Goal: Task Accomplishment & Management: Manage account settings

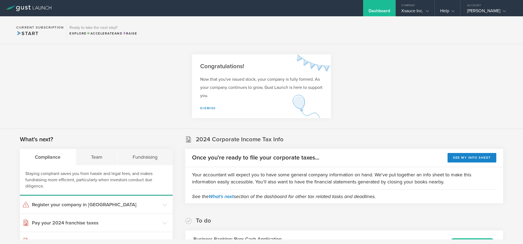
scroll to position [392, 0]
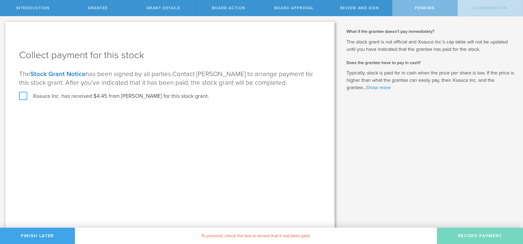
click at [36, 243] on button "Finish Later" at bounding box center [37, 236] width 75 height 16
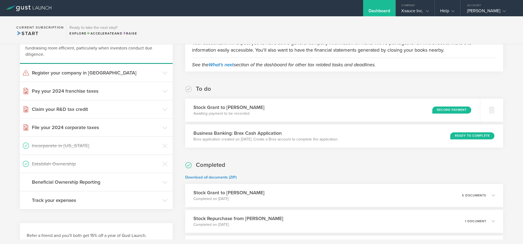
scroll to position [131, 0]
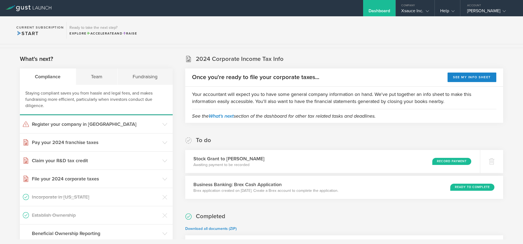
scroll to position [65, 0]
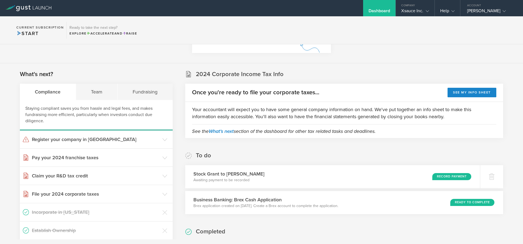
click at [374, 11] on div "Dashboard" at bounding box center [379, 12] width 22 height 8
click at [372, 10] on div "Dashboard" at bounding box center [379, 12] width 22 height 8
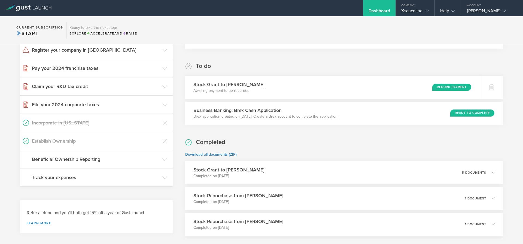
scroll to position [131, 0]
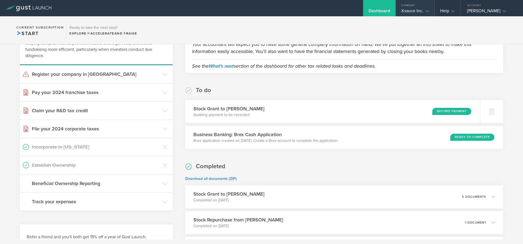
click at [413, 11] on div "Xsauce Inc." at bounding box center [414, 12] width 27 height 8
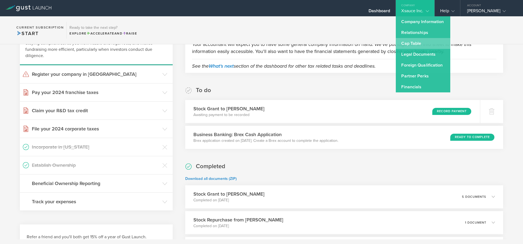
click at [412, 41] on link "Cap Table" at bounding box center [422, 43] width 54 height 11
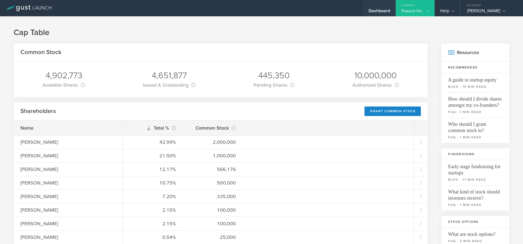
click at [371, 16] on div "Dashboard" at bounding box center [379, 12] width 22 height 8
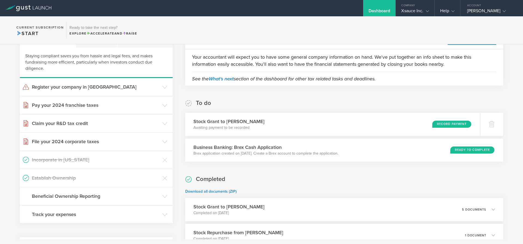
scroll to position [33, 0]
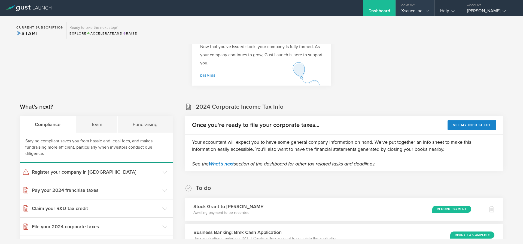
click at [417, 8] on div "Company" at bounding box center [414, 4] width 38 height 8
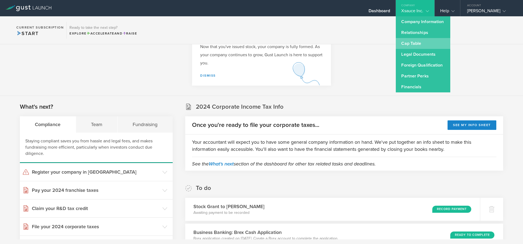
click at [411, 45] on link "Cap Table" at bounding box center [422, 43] width 54 height 11
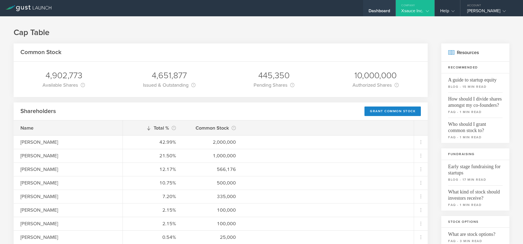
click at [376, 14] on div "Dashboard" at bounding box center [379, 12] width 22 height 8
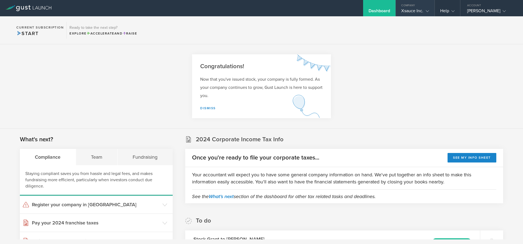
click at [408, 10] on div "Xsauce Inc." at bounding box center [414, 12] width 27 height 8
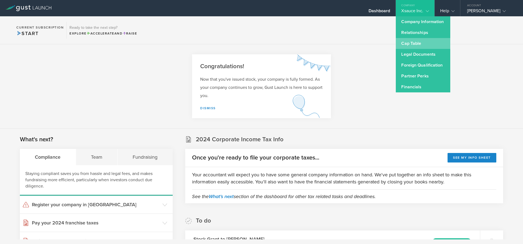
click at [416, 43] on link "Cap Table" at bounding box center [422, 43] width 54 height 11
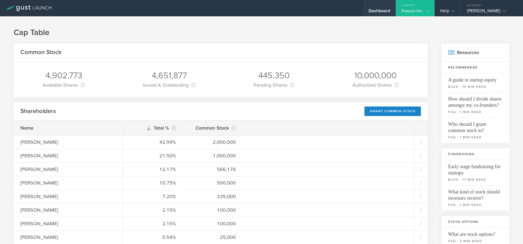
click at [372, 10] on div "Dashboard" at bounding box center [379, 12] width 22 height 8
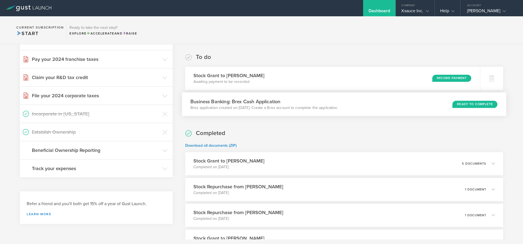
scroll to position [163, 0]
click at [425, 81] on div "Stock Grant to Nicolas Hubner Awaiting payment to be recorded Record Payment" at bounding box center [332, 79] width 300 height 24
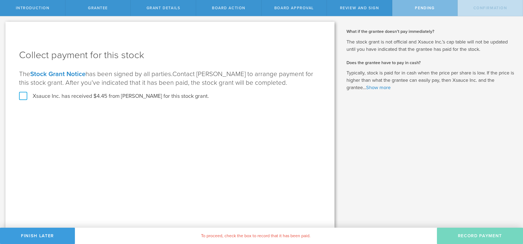
click at [27, 95] on label "Xsauce Inc. has received $4.45 from Nicolas Hubner for this stock grant." at bounding box center [114, 96] width 190 height 7
click at [0, 0] on input "Xsauce Inc. has received $4.45 from Nicolas Hubner for this stock grant." at bounding box center [0, 0] width 0 height 0
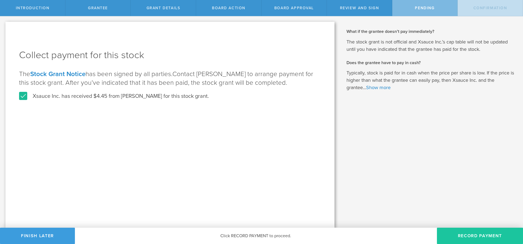
click at [469, 242] on button "Record Payment" at bounding box center [480, 236] width 86 height 16
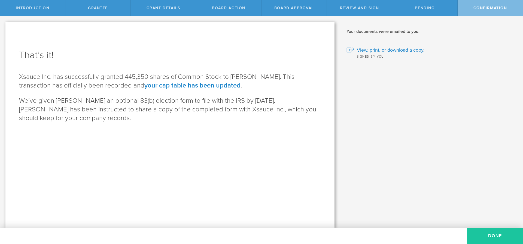
click at [496, 238] on button "Done" at bounding box center [495, 236] width 56 height 16
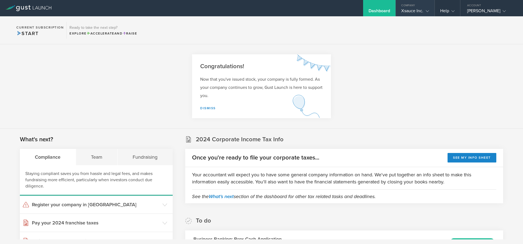
click at [415, 5] on div "Company" at bounding box center [414, 4] width 38 height 8
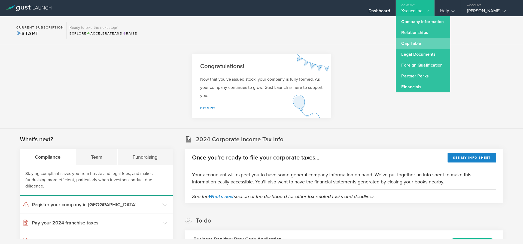
click at [414, 45] on link "Cap Table" at bounding box center [422, 43] width 54 height 11
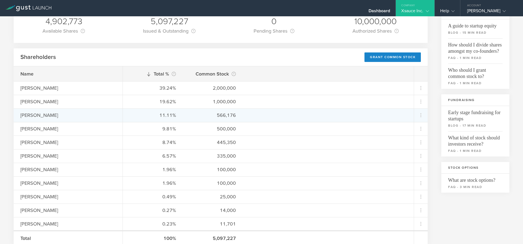
scroll to position [65, 0]
